Goal: Navigation & Orientation: Locate item on page

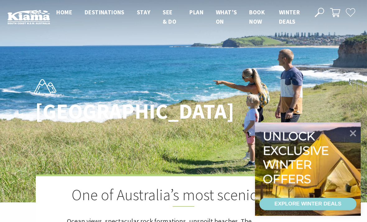
click at [354, 135] on icon at bounding box center [353, 133] width 13 height 13
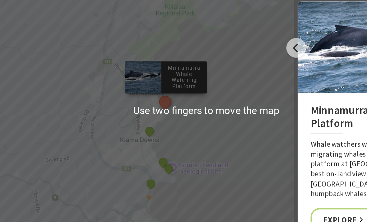
scroll to position [2174, 0]
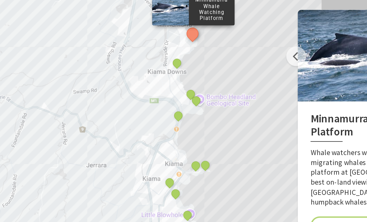
click at [167, 194] on div "Little Blowhole, Kiama" at bounding box center [171, 198] width 9 height 9
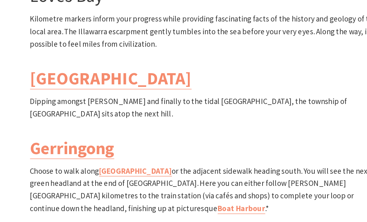
scroll to position [1832, 0]
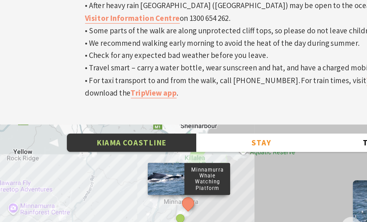
scroll to position [1882, 0]
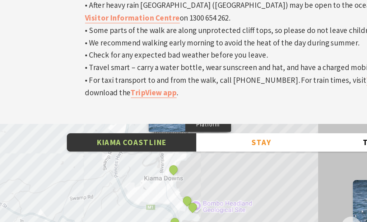
click at [120, 169] on button "See detail about Jones Beach, Kiama Downs" at bounding box center [124, 173] width 8 height 8
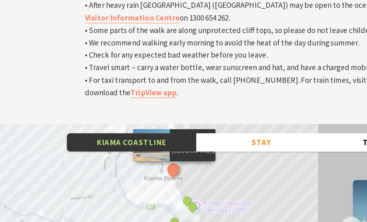
scroll to position [1882, 0]
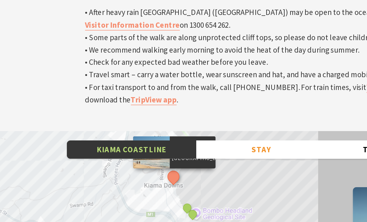
click at [129, 190] on button "See detail about Boneyard, Kiama" at bounding box center [133, 194] width 8 height 8
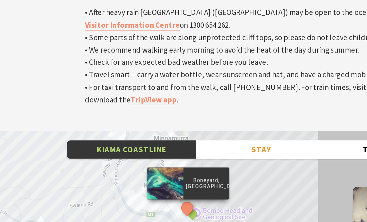
click at [134, 195] on button "See detail about Bombo Headland" at bounding box center [137, 199] width 8 height 8
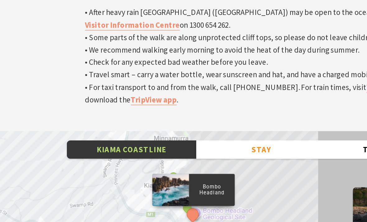
click at [121, 205] on button "See detail about Bombo Beach, Bombo" at bounding box center [125, 209] width 8 height 8
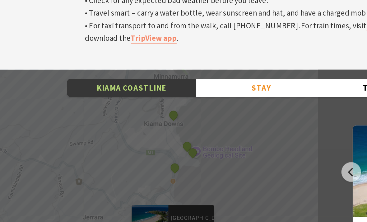
scroll to position [1920, 0]
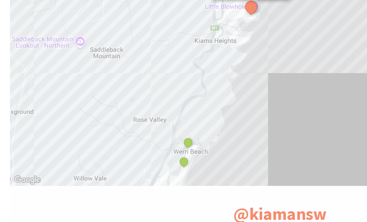
scroll to position [2065, 0]
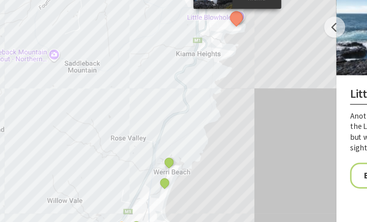
click at [135, 111] on button "See detail about Werri Lagoon, Gerringong" at bounding box center [139, 115] width 8 height 8
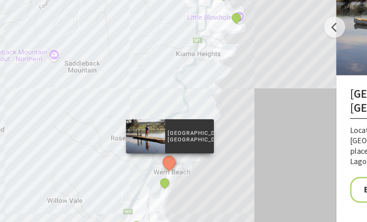
click at [132, 125] on button "See detail about Werri Beach and Point, Gerringong" at bounding box center [136, 129] width 8 height 8
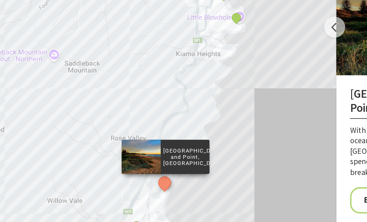
click at [114, 152] on button "See detail about Gerringong Whale Watching Platform" at bounding box center [118, 156] width 8 height 8
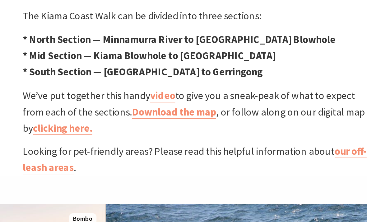
scroll to position [291, 0]
click at [140, 71] on link "Download the map" at bounding box center [168, 75] width 56 height 9
